Goal: Answer question/provide support: Share knowledge or assist other users

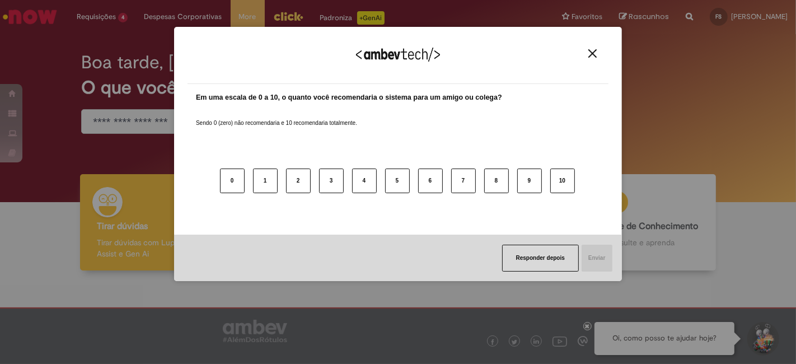
click at [593, 49] on img "Close" at bounding box center [592, 53] width 8 height 8
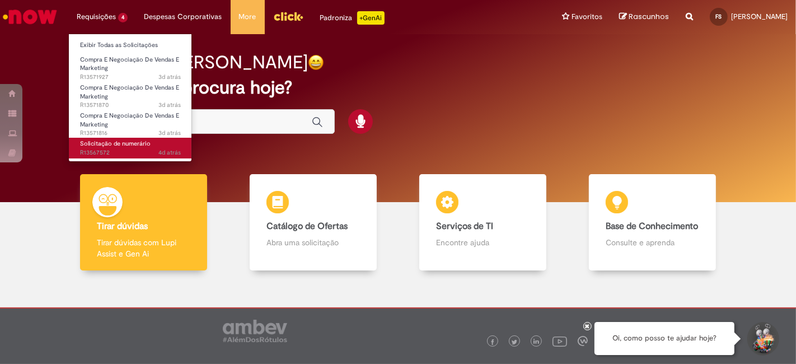
click at [116, 144] on span "Solicitação de numerário" at bounding box center [115, 143] width 71 height 8
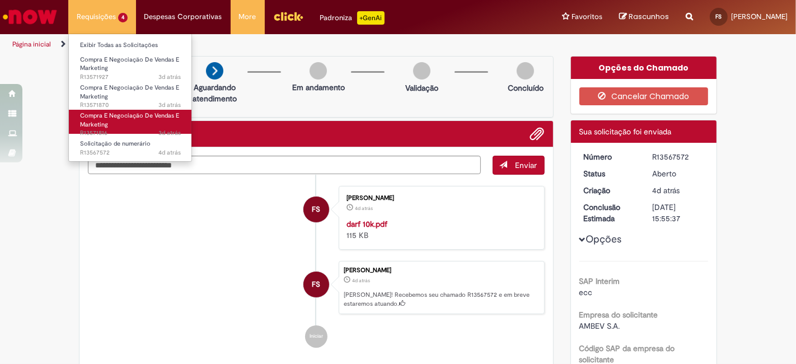
click at [110, 111] on link "Compra E Negociação De Vendas E Marketing 3d atrás 3 dias atrás R13571816" at bounding box center [130, 122] width 123 height 24
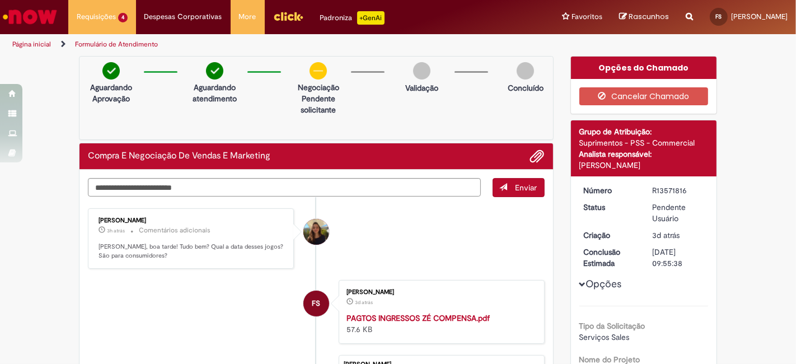
scroll to position [62, 0]
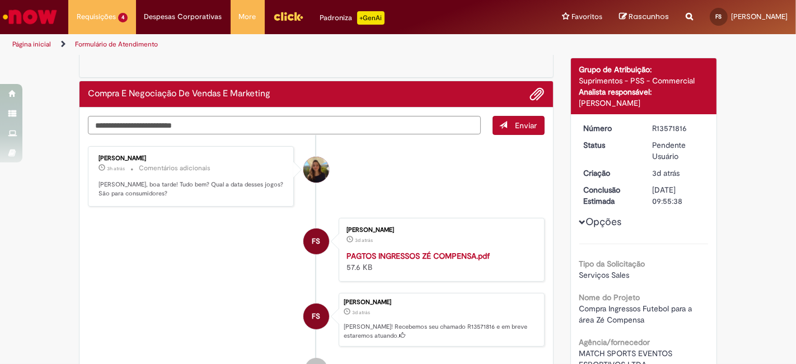
click at [312, 122] on textarea "Digite sua mensagem aqui..." at bounding box center [284, 125] width 393 height 18
type textarea "*"
click at [462, 254] on strong "PAGTOS INGRESSOS ZÉ COMPENSA.pdf" at bounding box center [417, 256] width 143 height 10
click at [349, 125] on textarea "Digite sua mensagem aqui..." at bounding box center [284, 125] width 393 height 18
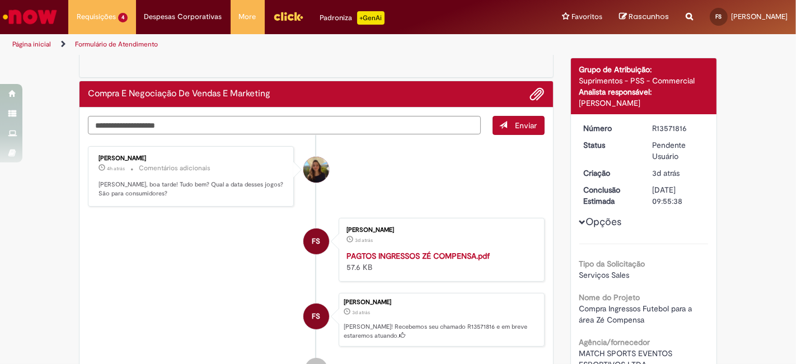
type textarea "**********"
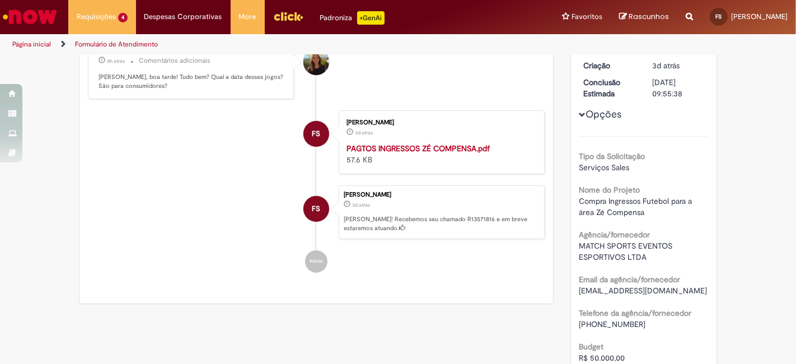
scroll to position [0, 0]
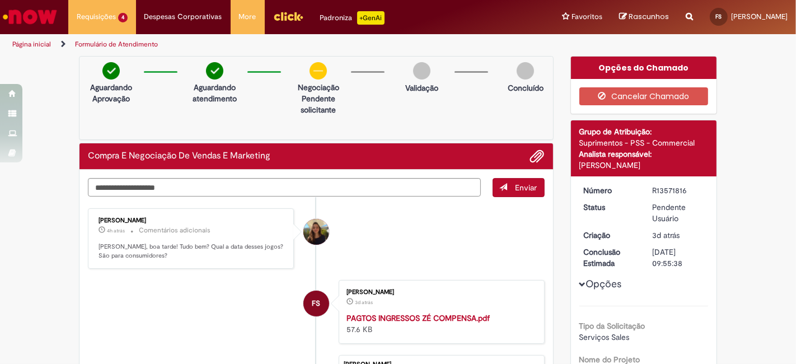
click at [400, 313] on strong "PAGTOS INGRESSOS ZÉ COMPENSA.pdf" at bounding box center [417, 318] width 143 height 10
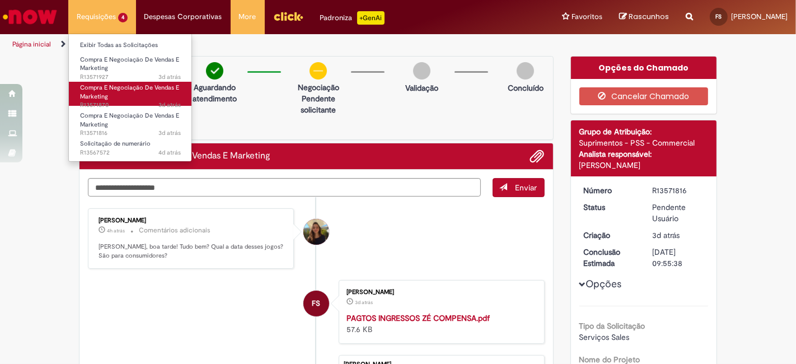
click at [115, 83] on span "Compra E Negociação De Vendas E Marketing" at bounding box center [129, 91] width 99 height 17
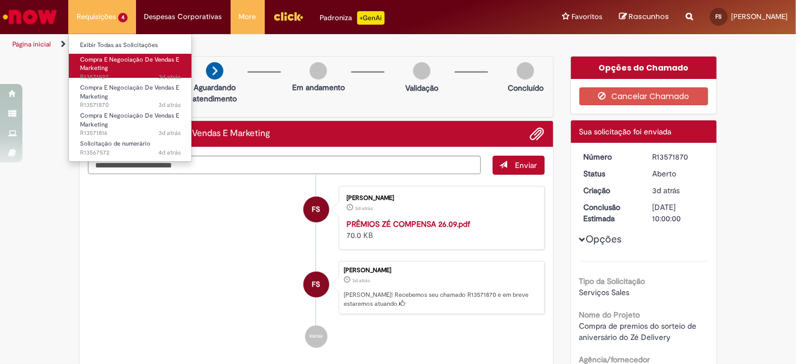
click at [113, 64] on link "Compra E Negociação De Vendas E Marketing 3d atrás 3 dias atrás R13571927" at bounding box center [130, 66] width 123 height 24
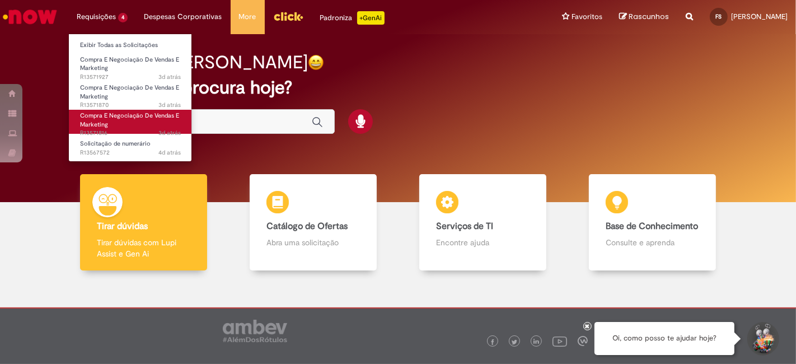
click at [120, 124] on link "Compra E Negociação De Vendas E Marketing 3d atrás 3 dias atrás R13571816" at bounding box center [130, 122] width 123 height 24
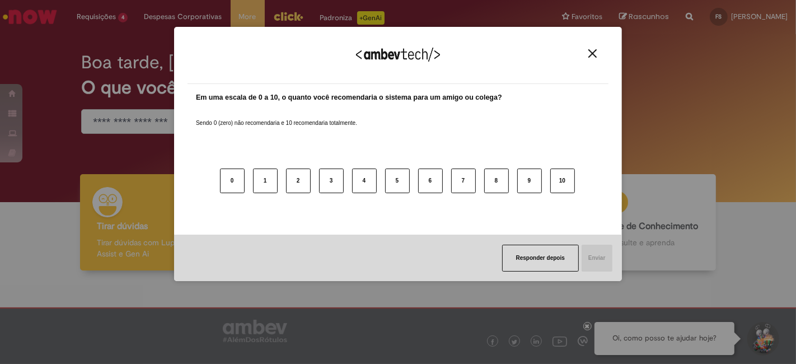
click at [592, 51] on img "Close" at bounding box center [592, 53] width 8 height 8
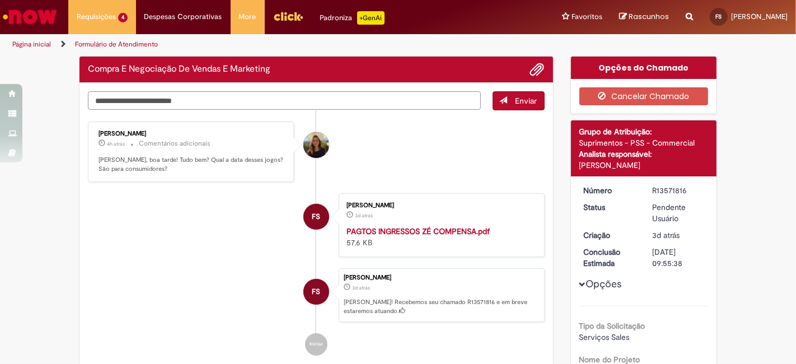
click at [256, 96] on textarea "Digite sua mensagem aqui..." at bounding box center [284, 100] width 393 height 18
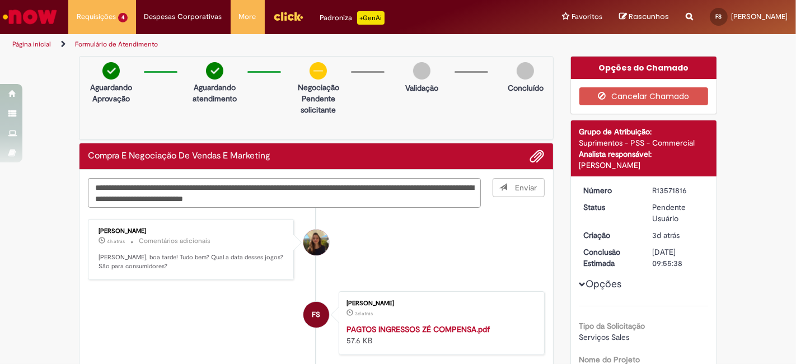
drag, startPoint x: 301, startPoint y: 199, endPoint x: 278, endPoint y: 200, distance: 23.6
click at [278, 200] on textarea "**********" at bounding box center [284, 193] width 393 height 30
type textarea "**********"
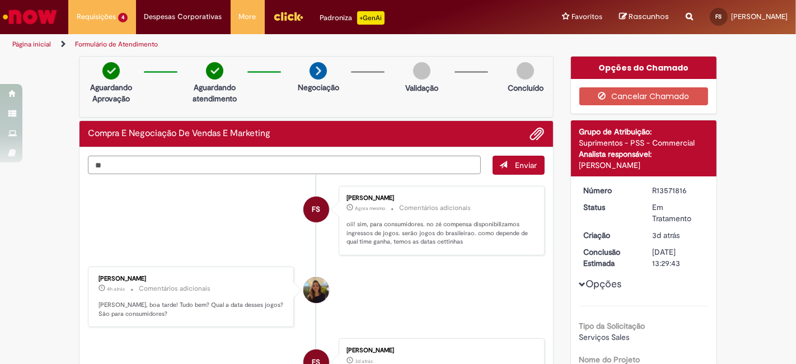
type textarea "*"
type textarea "*********"
click at [500, 161] on span "submit" at bounding box center [504, 165] width 8 height 8
